Goal: Obtain resource: Download file/media

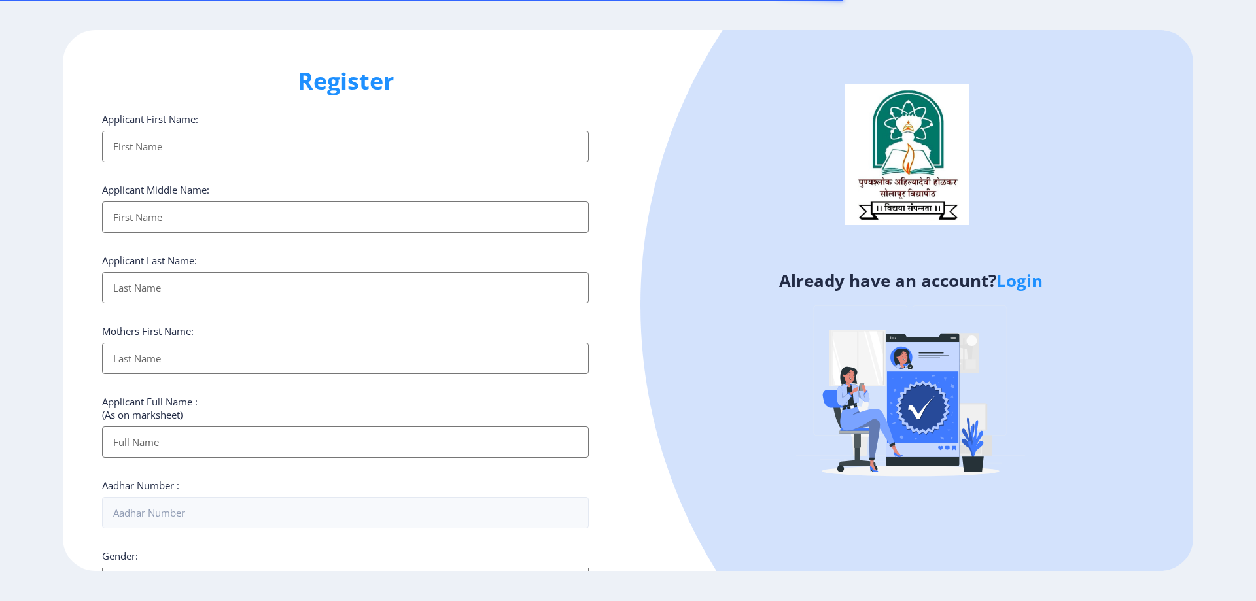
select select
click at [1012, 281] on link "Login" at bounding box center [1019, 281] width 46 height 24
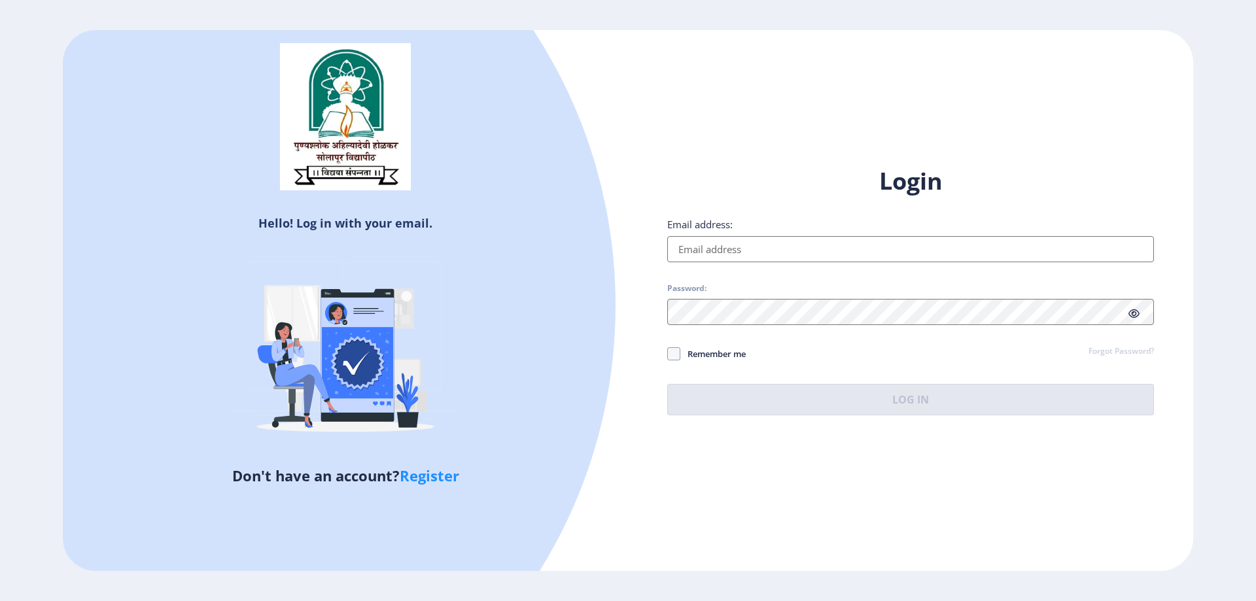
click at [784, 242] on input "Email address:" at bounding box center [910, 249] width 487 height 26
type input "[EMAIL_ADDRESS][DOMAIN_NAME]"
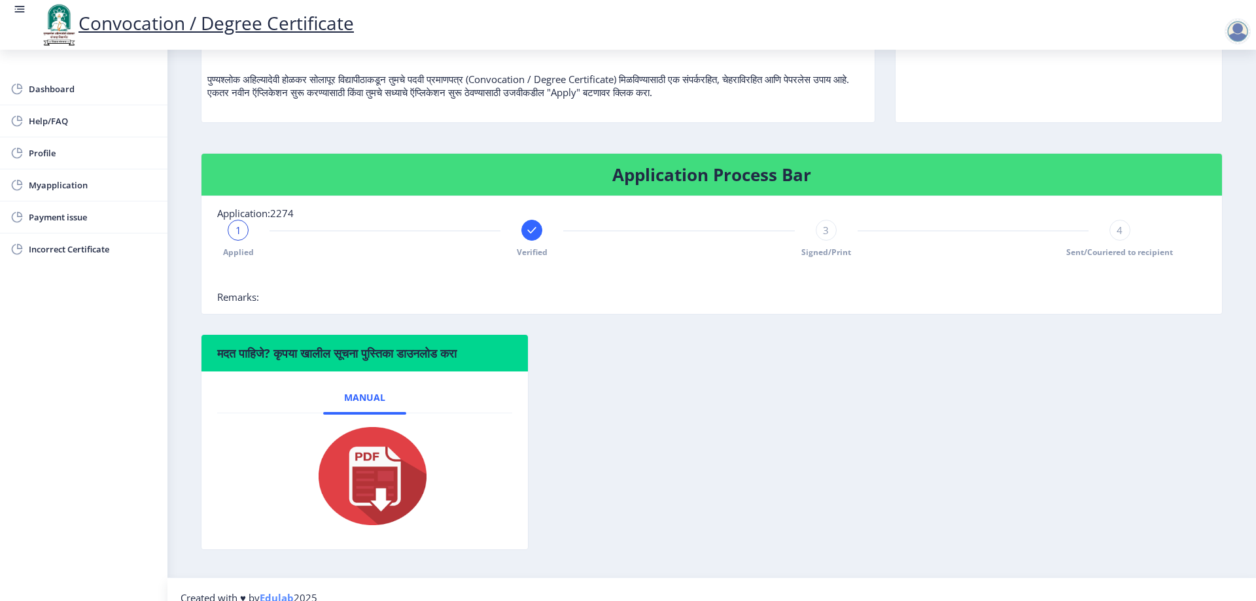
scroll to position [164, 0]
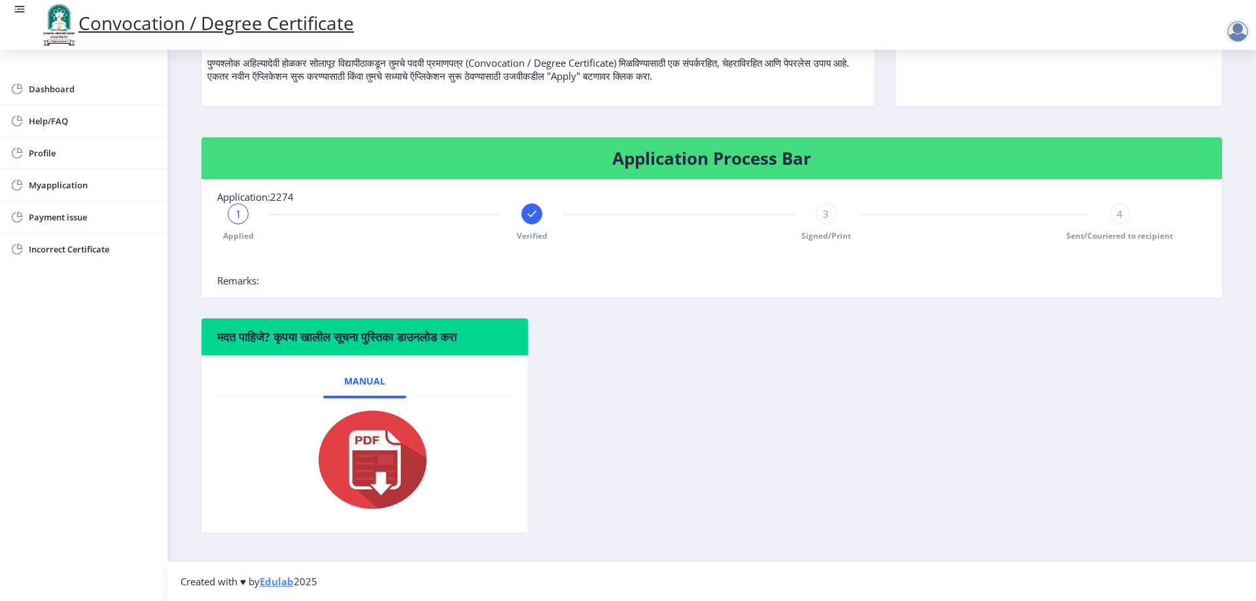
click at [398, 443] on img at bounding box center [364, 459] width 131 height 105
click at [42, 96] on span "Dashboard" at bounding box center [93, 89] width 128 height 16
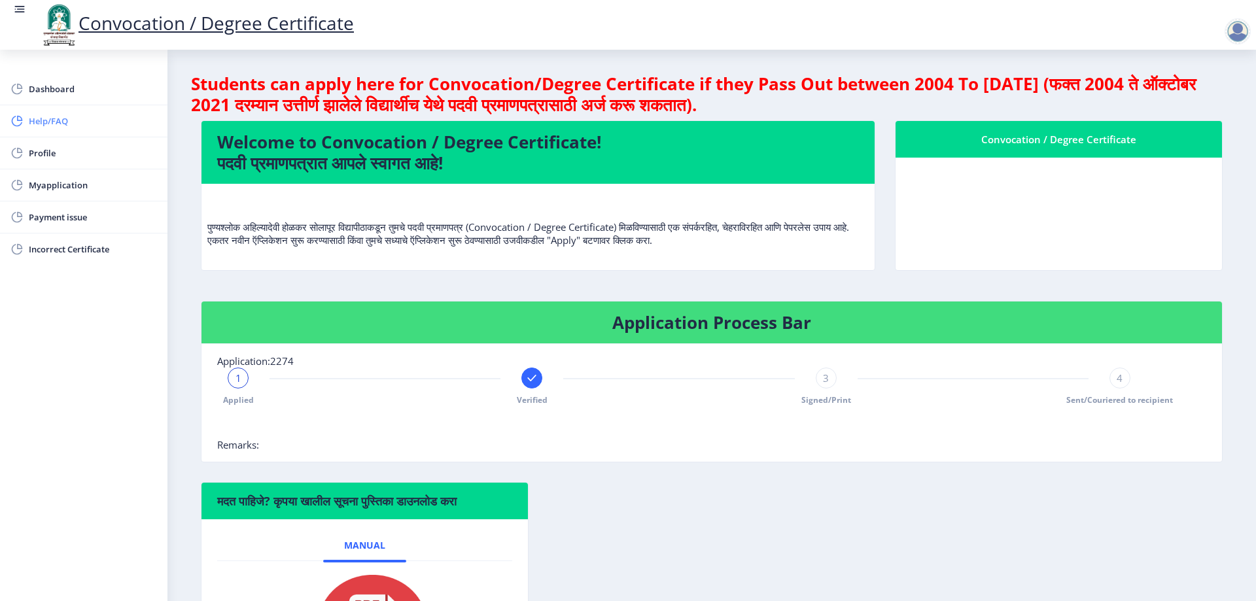
click at [49, 126] on span "Help/FAQ" at bounding box center [93, 121] width 128 height 16
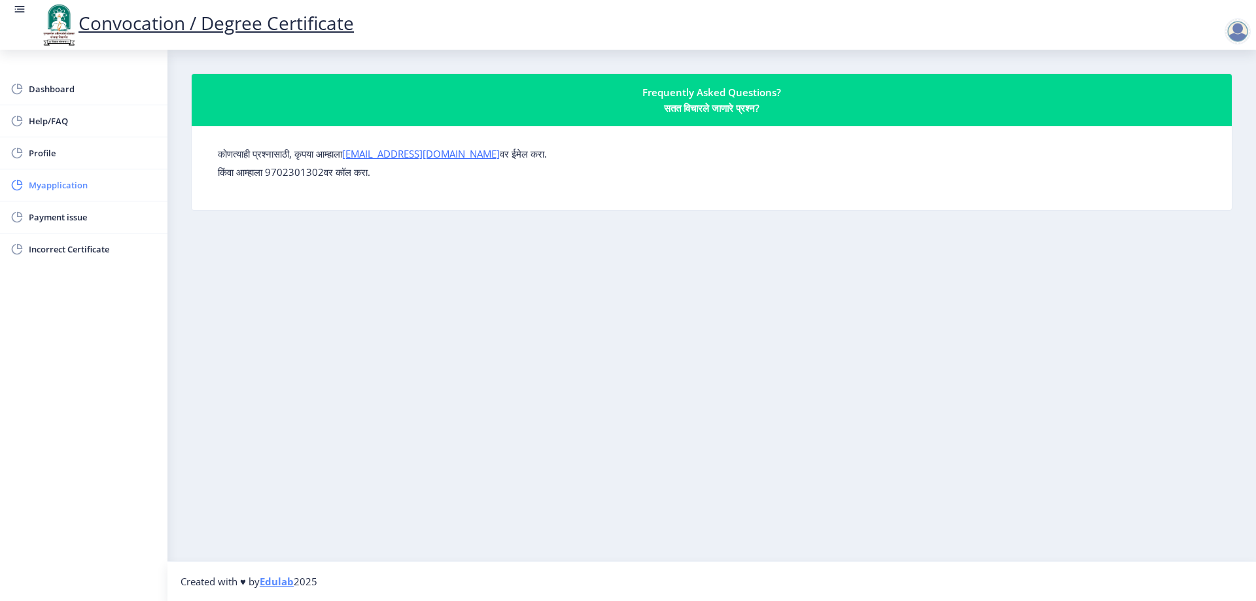
click at [67, 180] on span "Myapplication" at bounding box center [93, 185] width 128 height 16
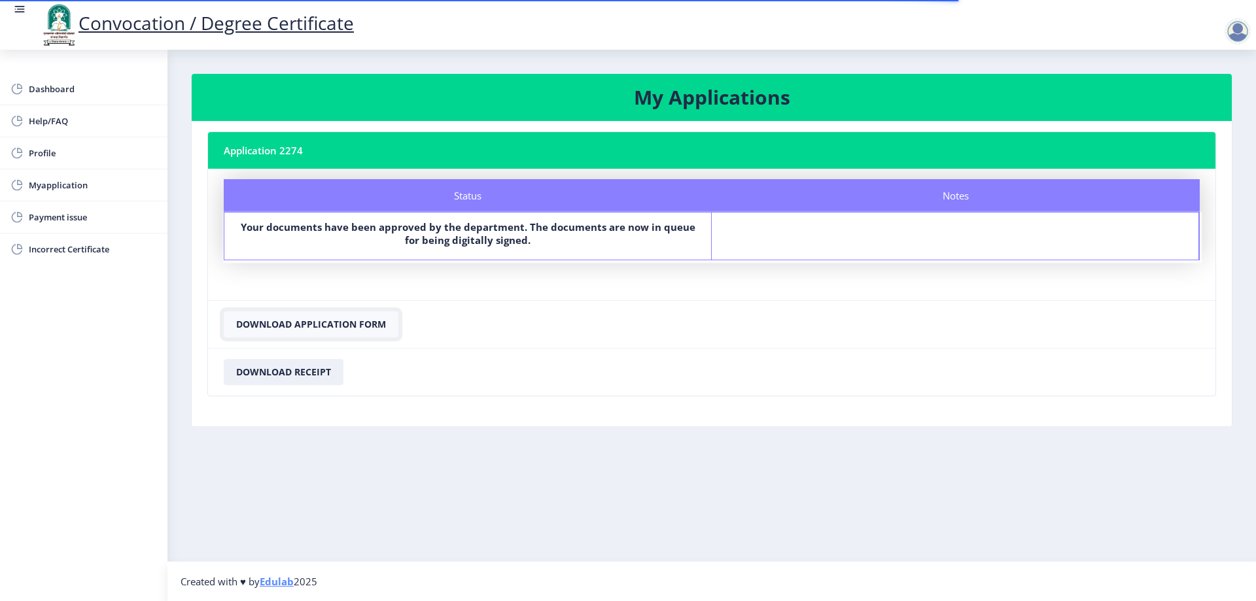
click at [331, 320] on button "Download Application Form" at bounding box center [311, 324] width 175 height 26
